Goal: Communication & Community: Connect with others

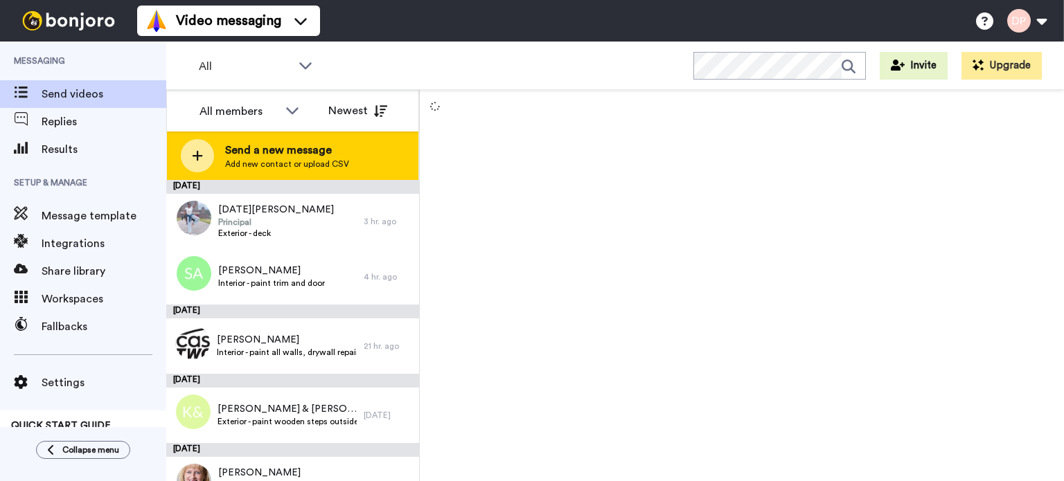
click at [283, 161] on span "Add new contact or upload CSV" at bounding box center [287, 164] width 124 height 11
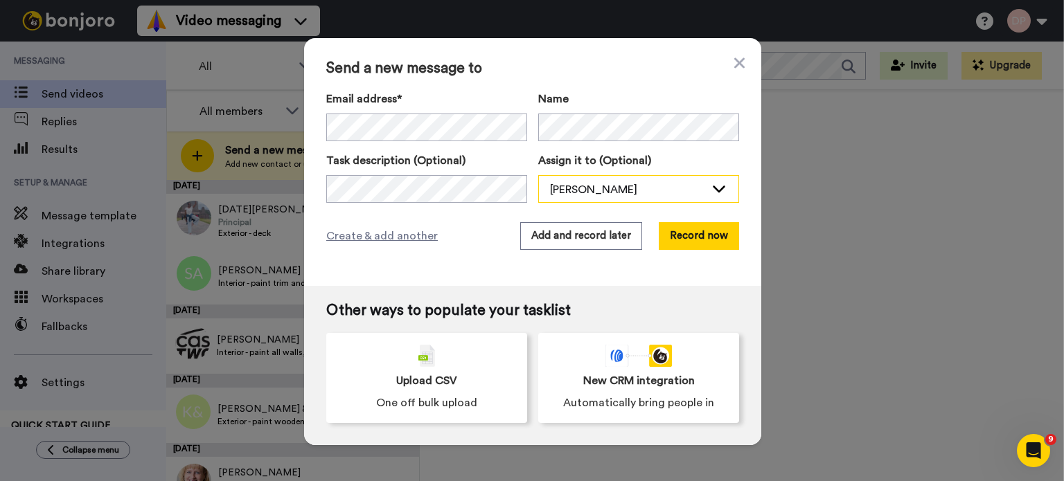
click at [571, 188] on div "[PERSON_NAME]" at bounding box center [627, 189] width 155 height 17
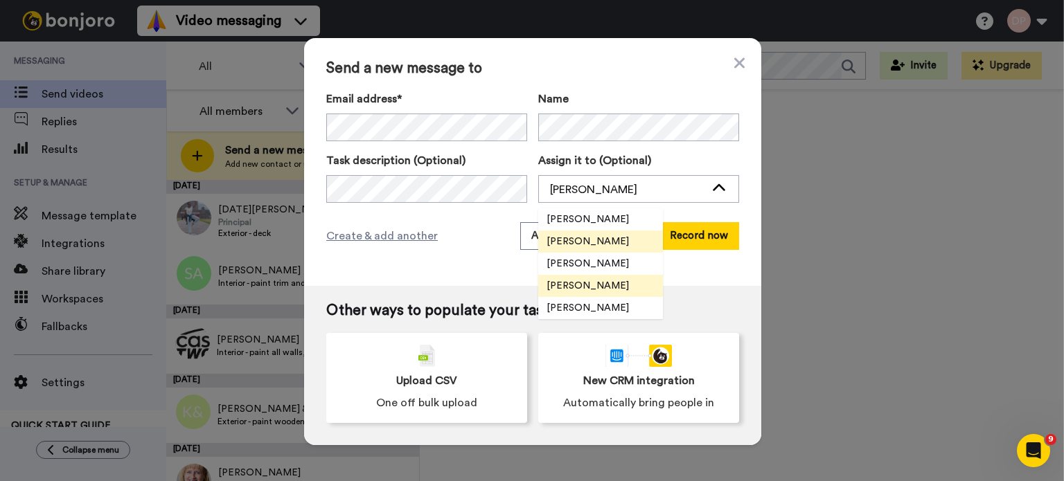
click at [583, 285] on span "[PERSON_NAME]" at bounding box center [587, 286] width 99 height 14
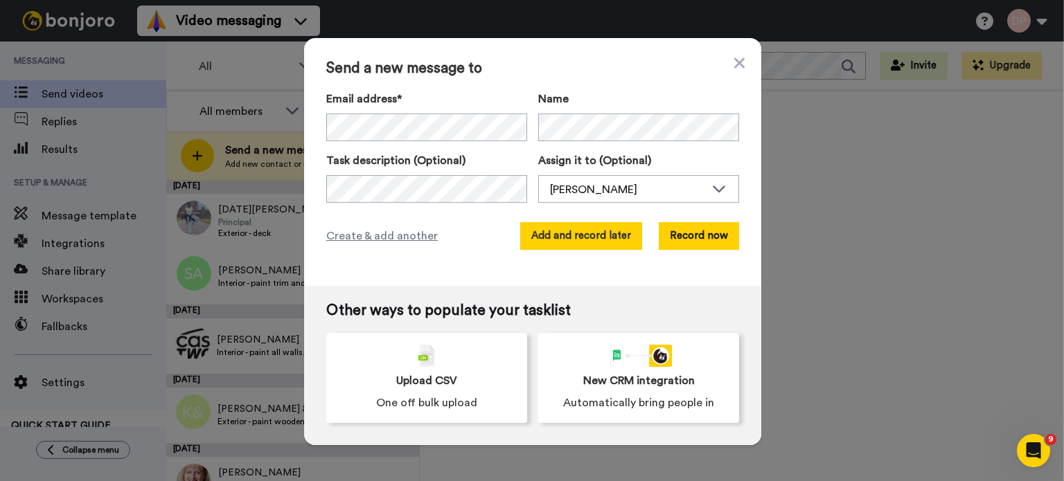
click at [560, 235] on button "Add and record later" at bounding box center [581, 236] width 122 height 28
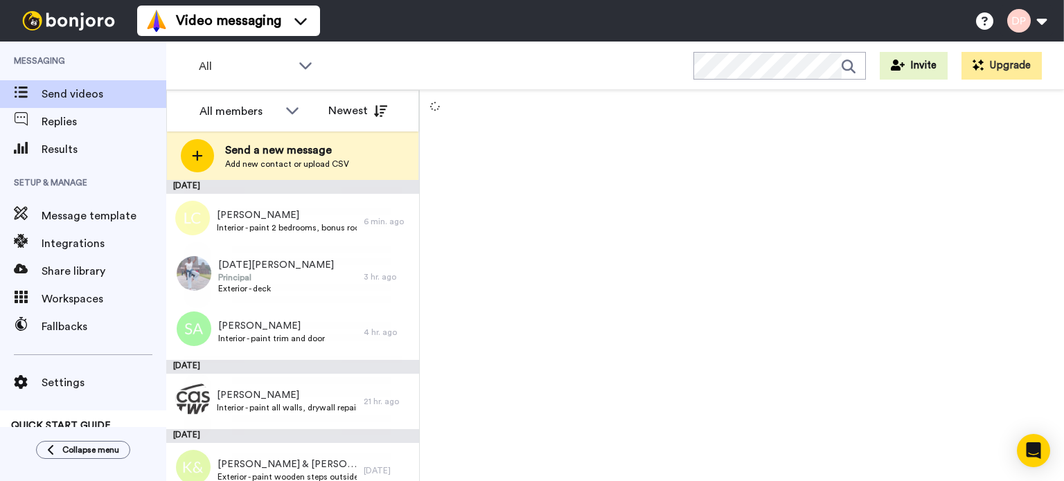
click at [294, 156] on span "Send a new message" at bounding box center [287, 150] width 124 height 17
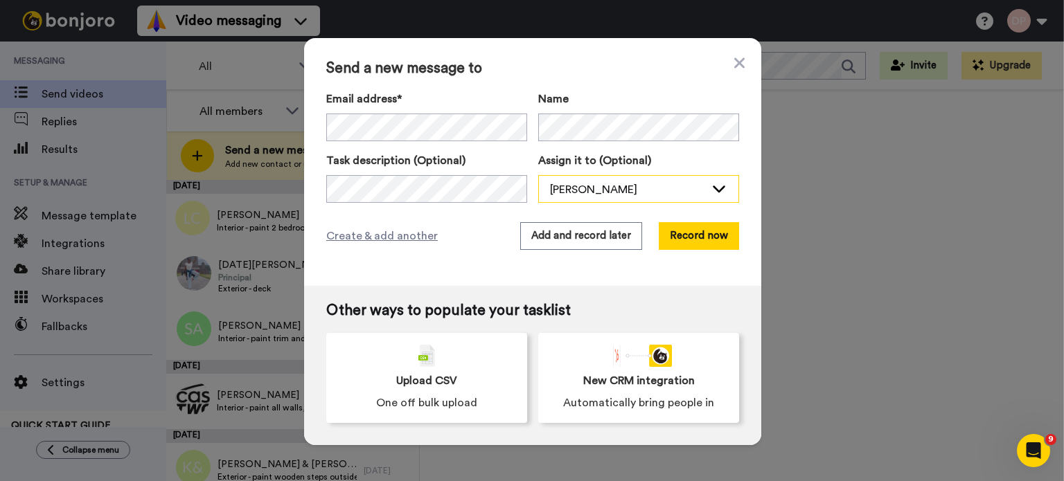
click at [579, 193] on div "[PERSON_NAME]" at bounding box center [627, 189] width 155 height 17
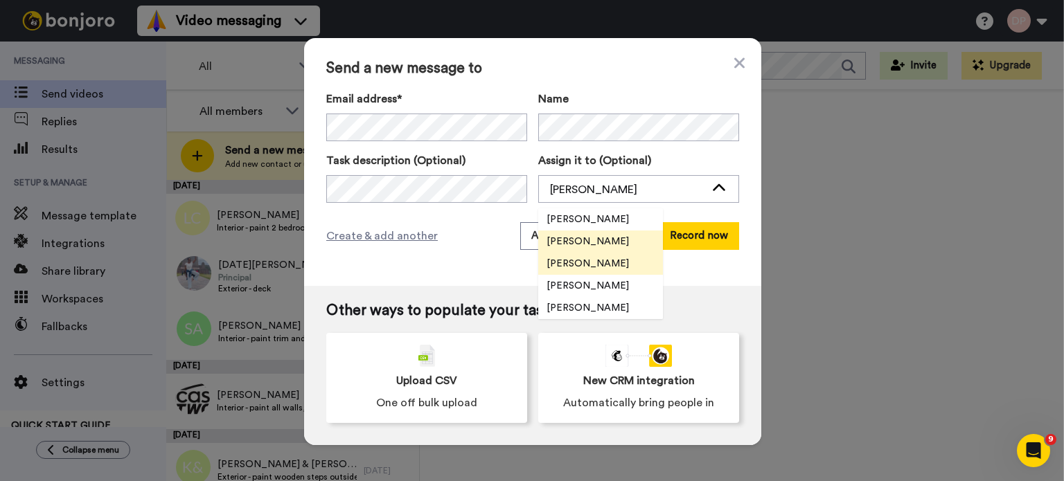
click at [594, 263] on span "[PERSON_NAME]" at bounding box center [587, 264] width 99 height 14
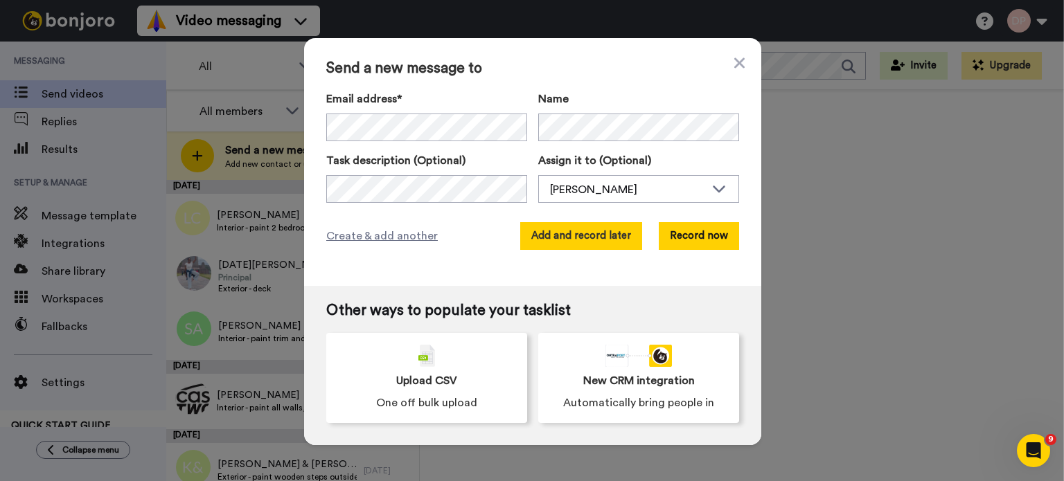
click at [586, 234] on button "Add and record later" at bounding box center [581, 236] width 122 height 28
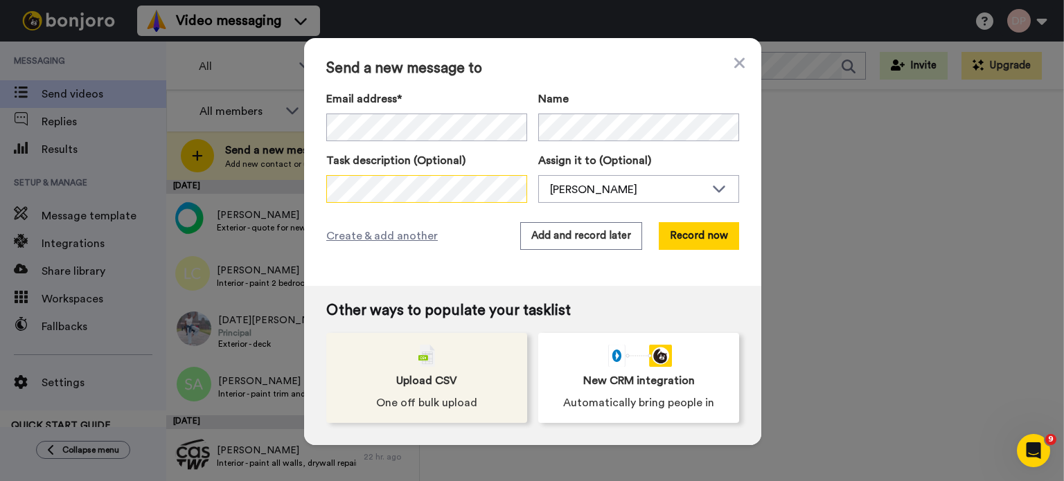
scroll to position [0, 46]
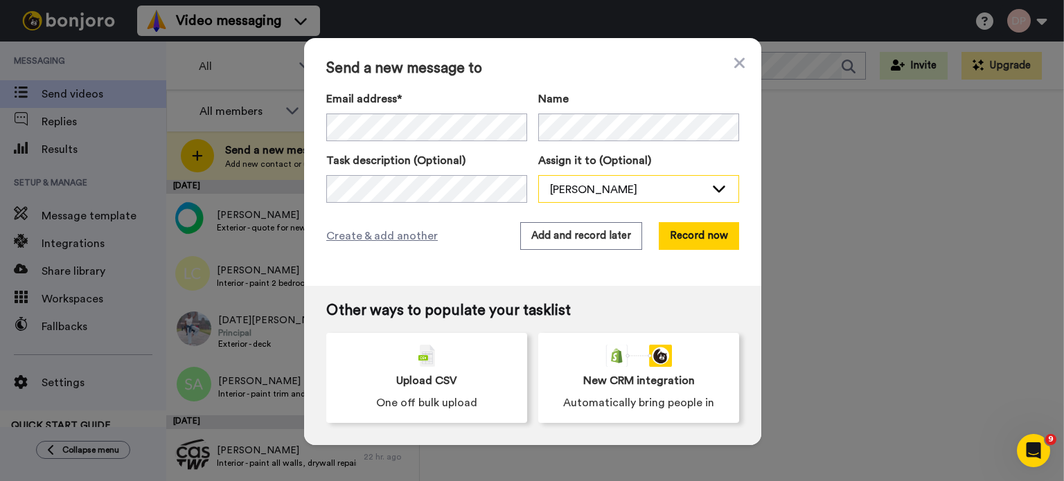
click at [616, 184] on div "[PERSON_NAME]" at bounding box center [627, 189] width 155 height 17
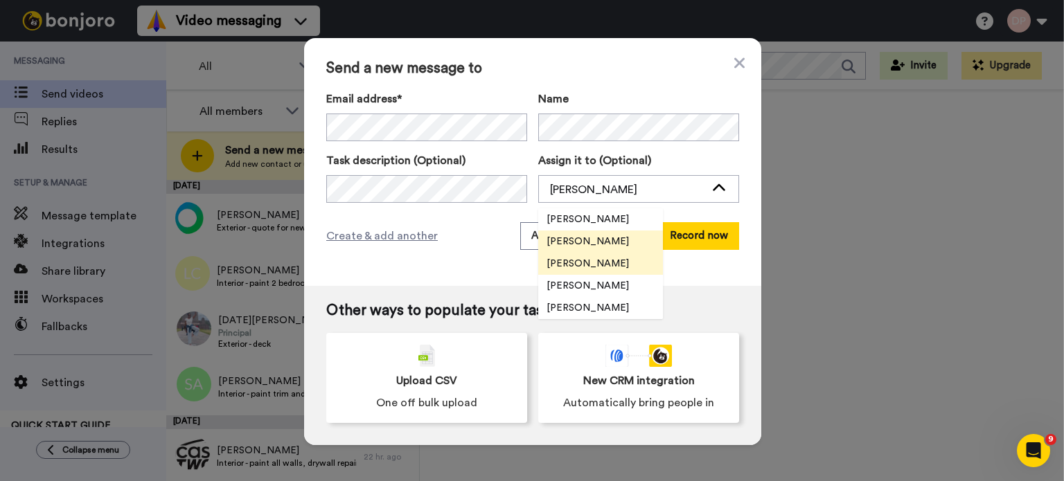
click at [593, 266] on span "[PERSON_NAME]" at bounding box center [587, 264] width 99 height 14
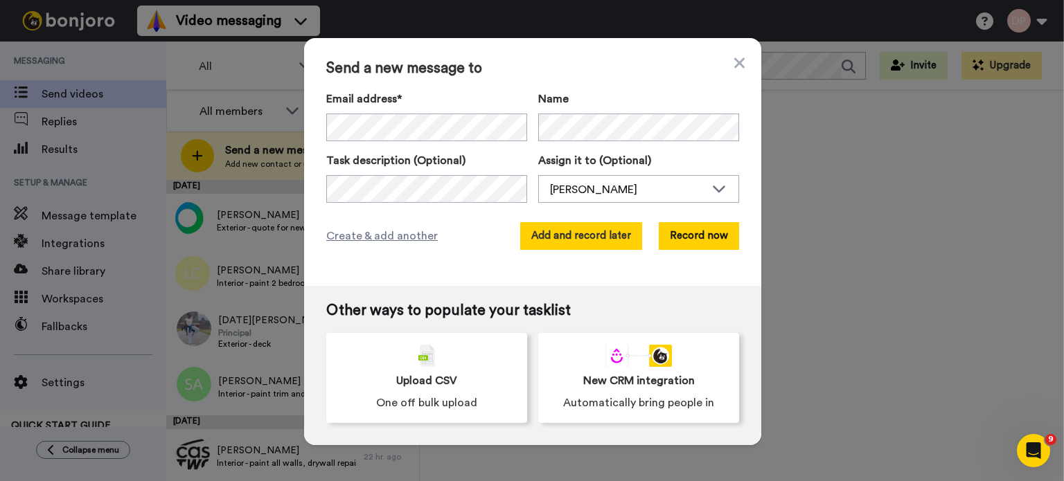
click at [576, 233] on button "Add and record later" at bounding box center [581, 236] width 122 height 28
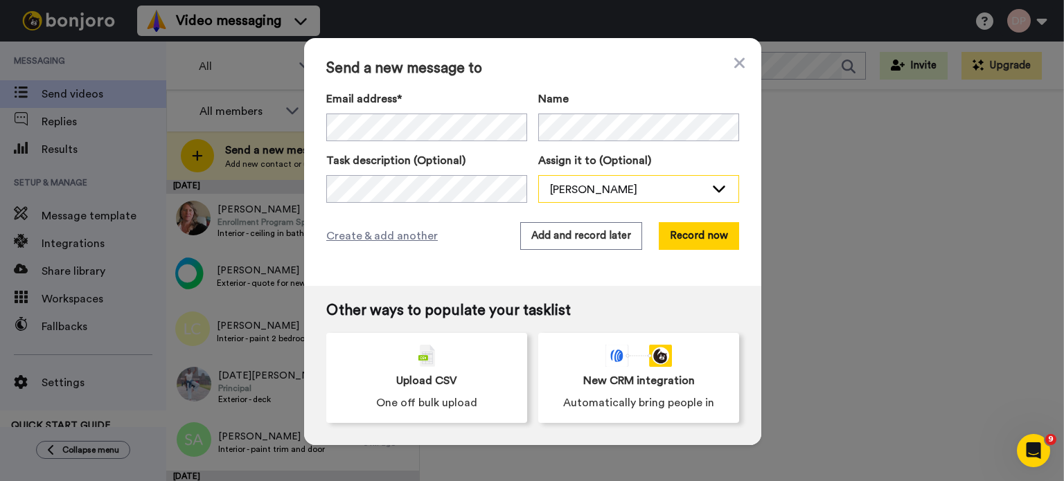
click at [593, 181] on div "[PERSON_NAME]" at bounding box center [627, 189] width 155 height 17
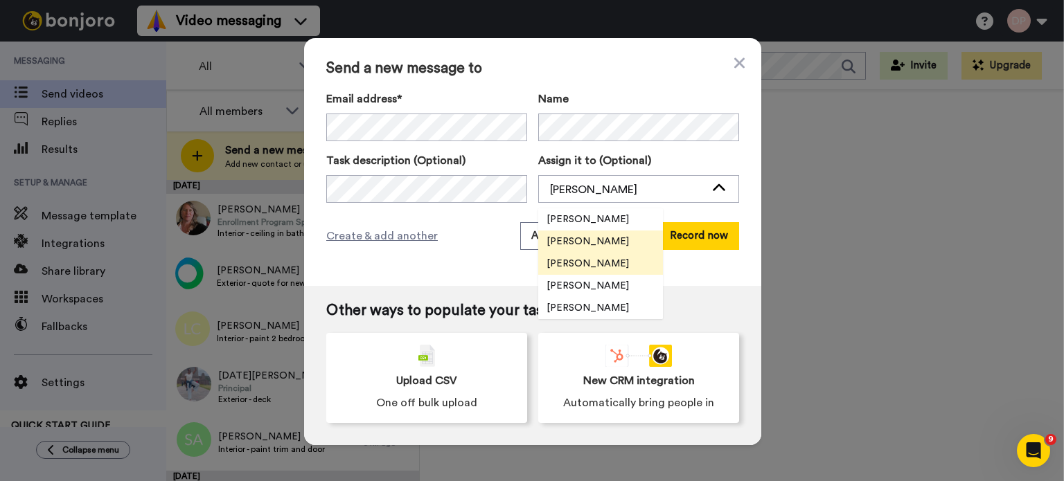
click at [571, 263] on span "[PERSON_NAME]" at bounding box center [587, 264] width 99 height 14
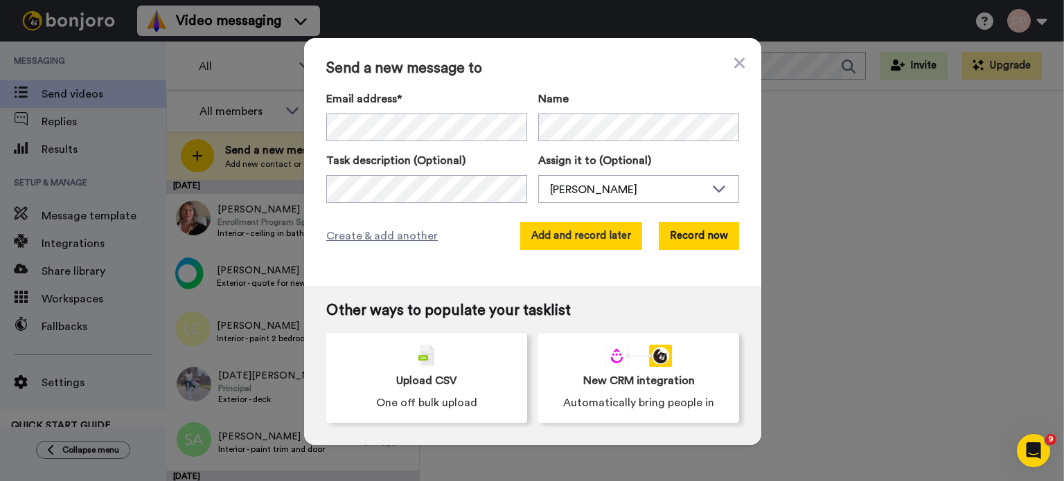
click at [590, 235] on button "Add and record later" at bounding box center [581, 236] width 122 height 28
